Goal: Information Seeking & Learning: Get advice/opinions

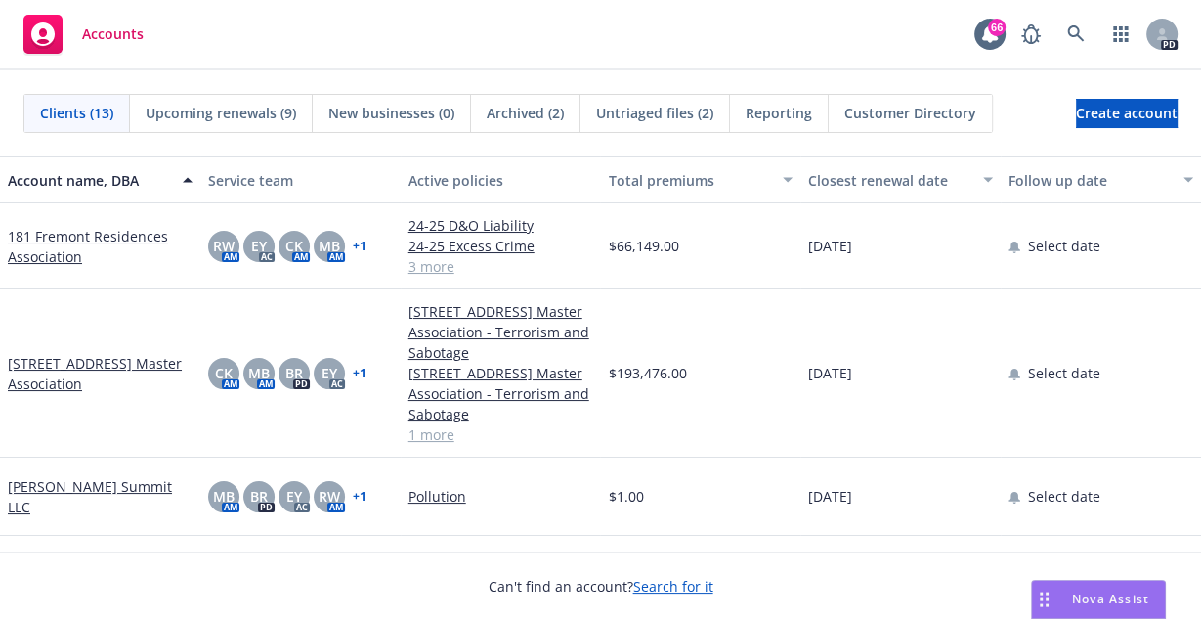
click at [1094, 594] on span "Nova Assist" at bounding box center [1110, 598] width 77 height 17
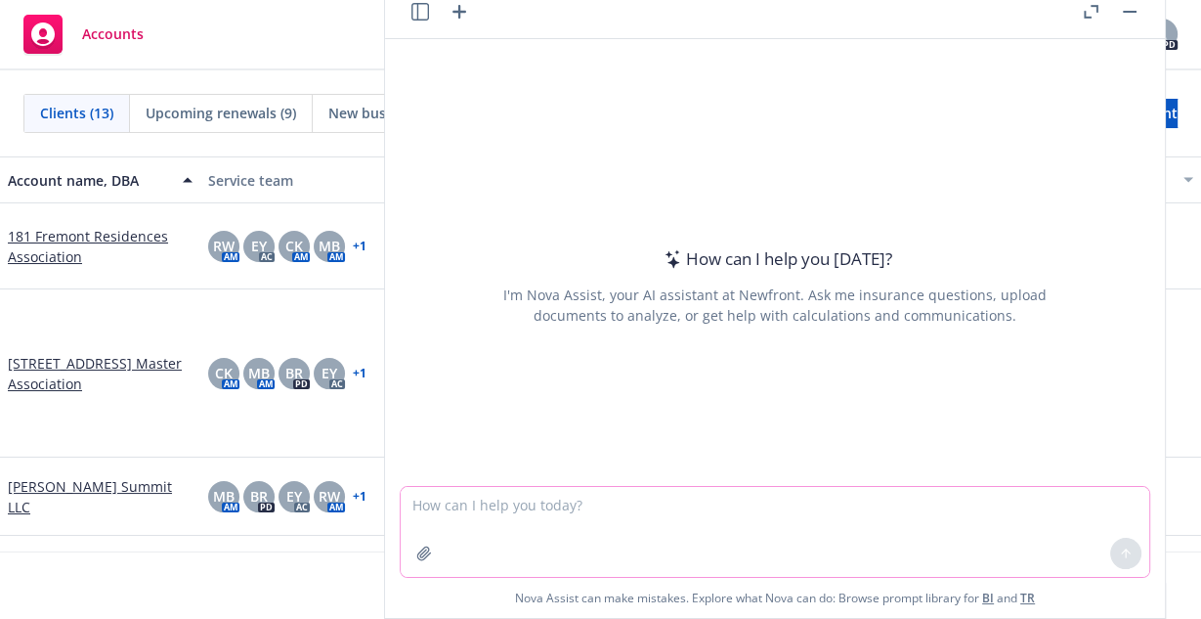
click at [664, 505] on textarea at bounding box center [775, 532] width 749 height 90
click at [508, 506] on textarea "which airline has the lowest one way" at bounding box center [775, 531] width 749 height 92
click at [695, 499] on textarea "which airline require the lowest one way" at bounding box center [775, 531] width 749 height 92
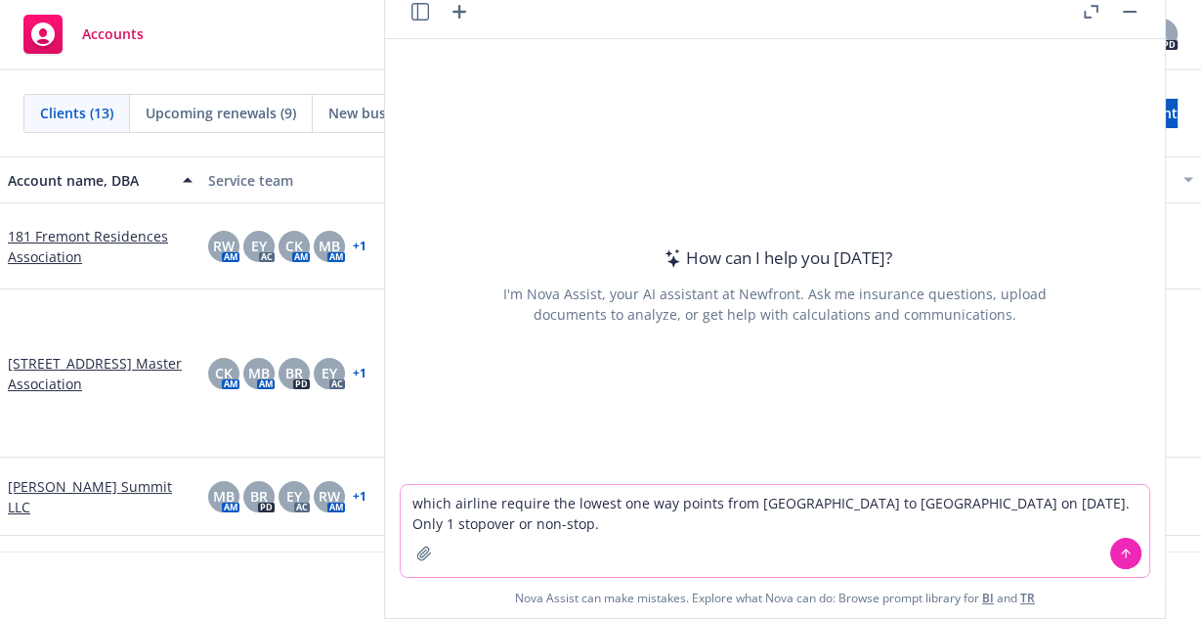
type textarea "which airline require the lowest one way points from [GEOGRAPHIC_DATA] to [GEOG…"
click at [1119, 557] on icon at bounding box center [1126, 553] width 14 height 14
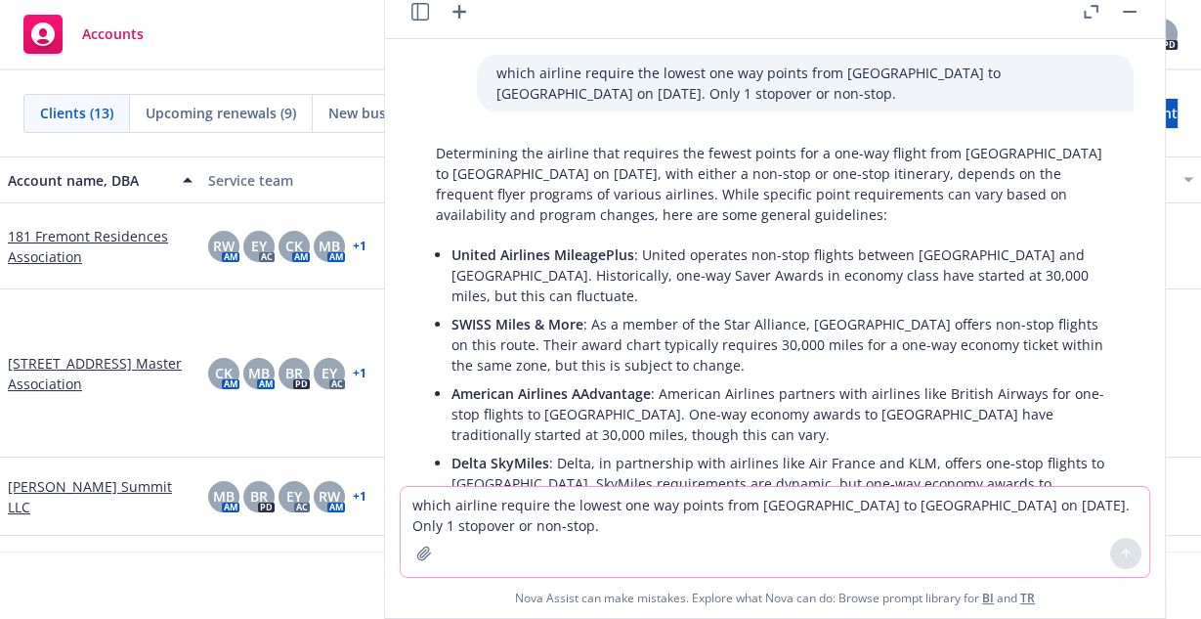
click at [769, 423] on p "American Airlines AAdvantage : American Airlines partners with airlines like Br…" at bounding box center [782, 414] width 663 height 62
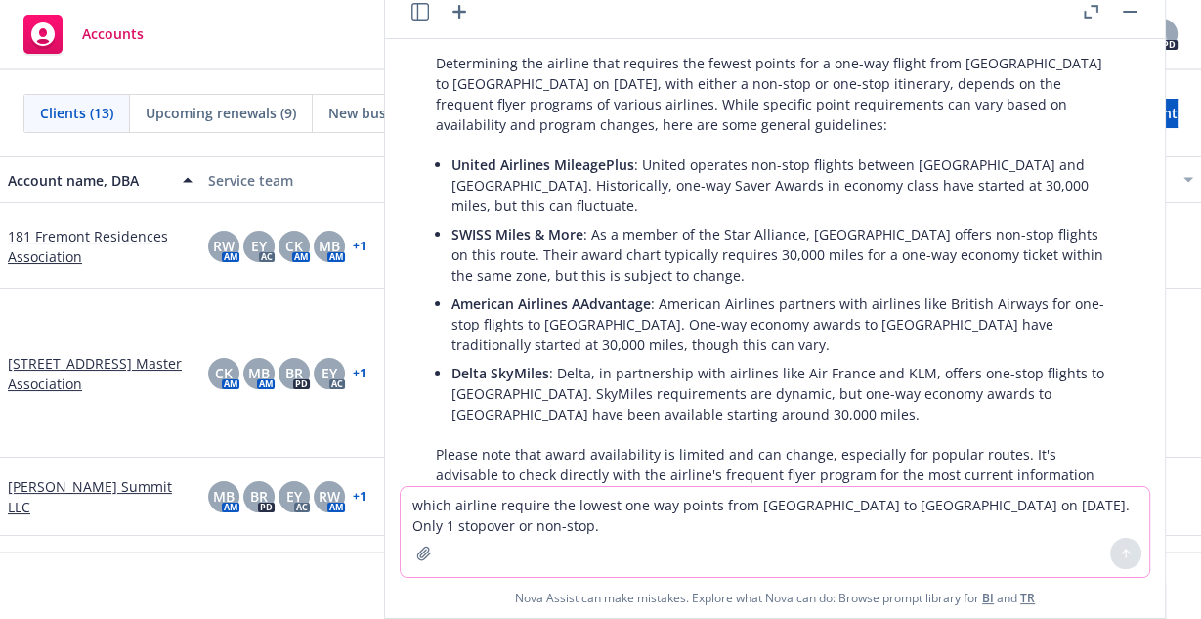
scroll to position [94, 0]
